Goal: Book appointment/travel/reservation

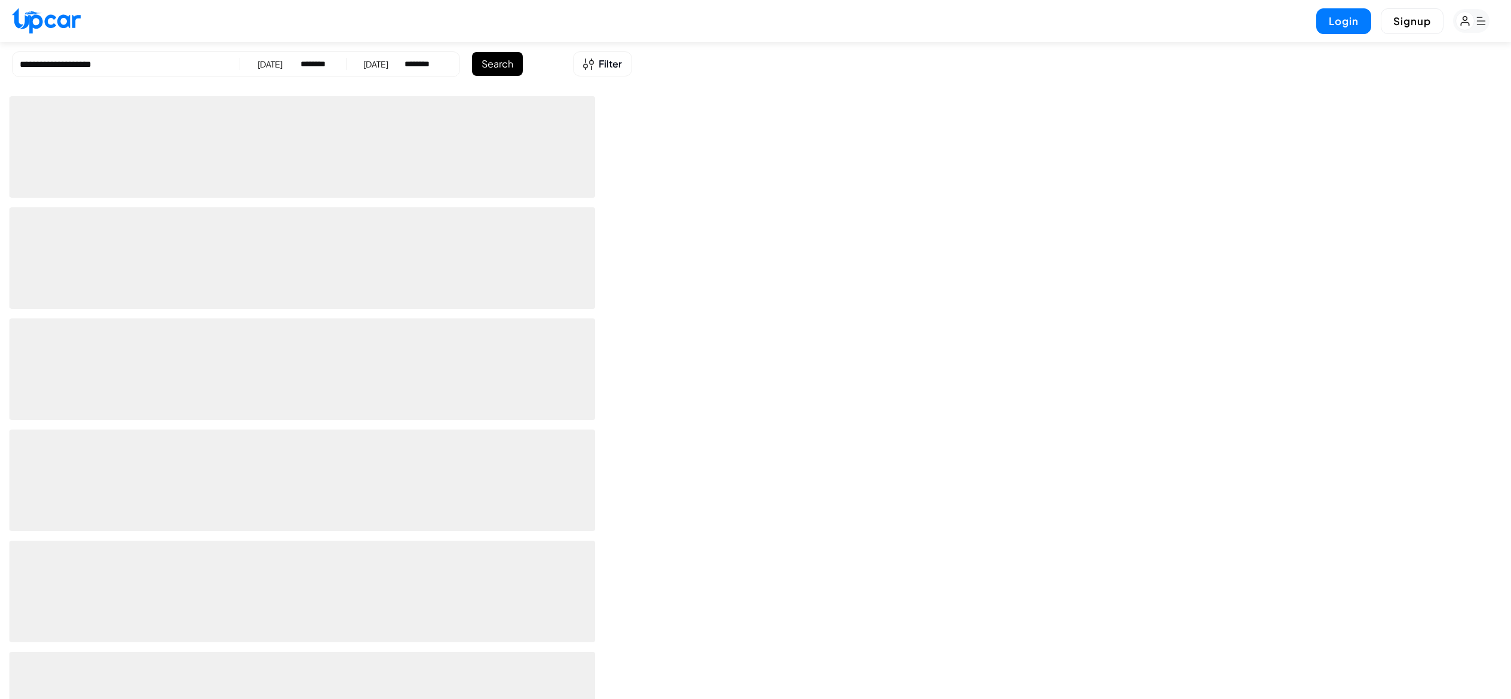
select select "********"
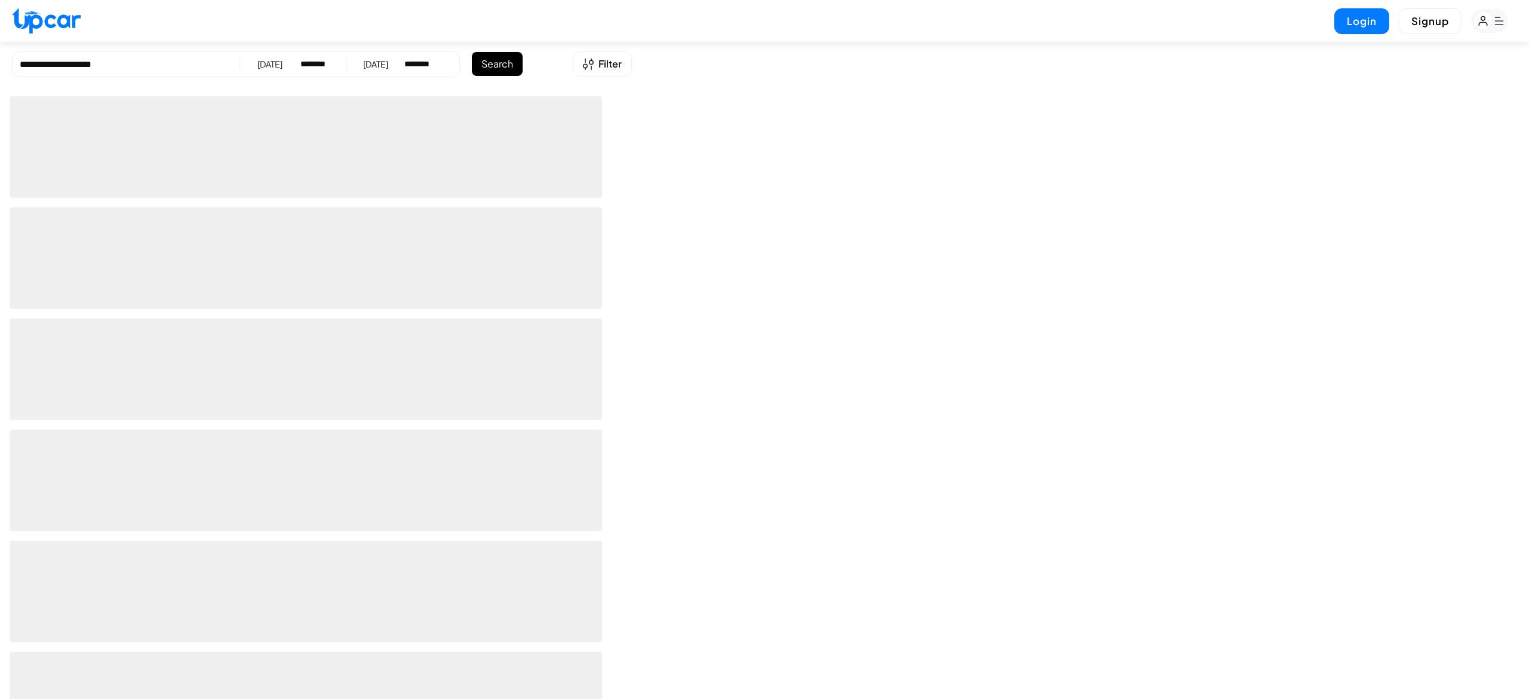
select select "********"
